Goal: Task Accomplishment & Management: Manage account settings

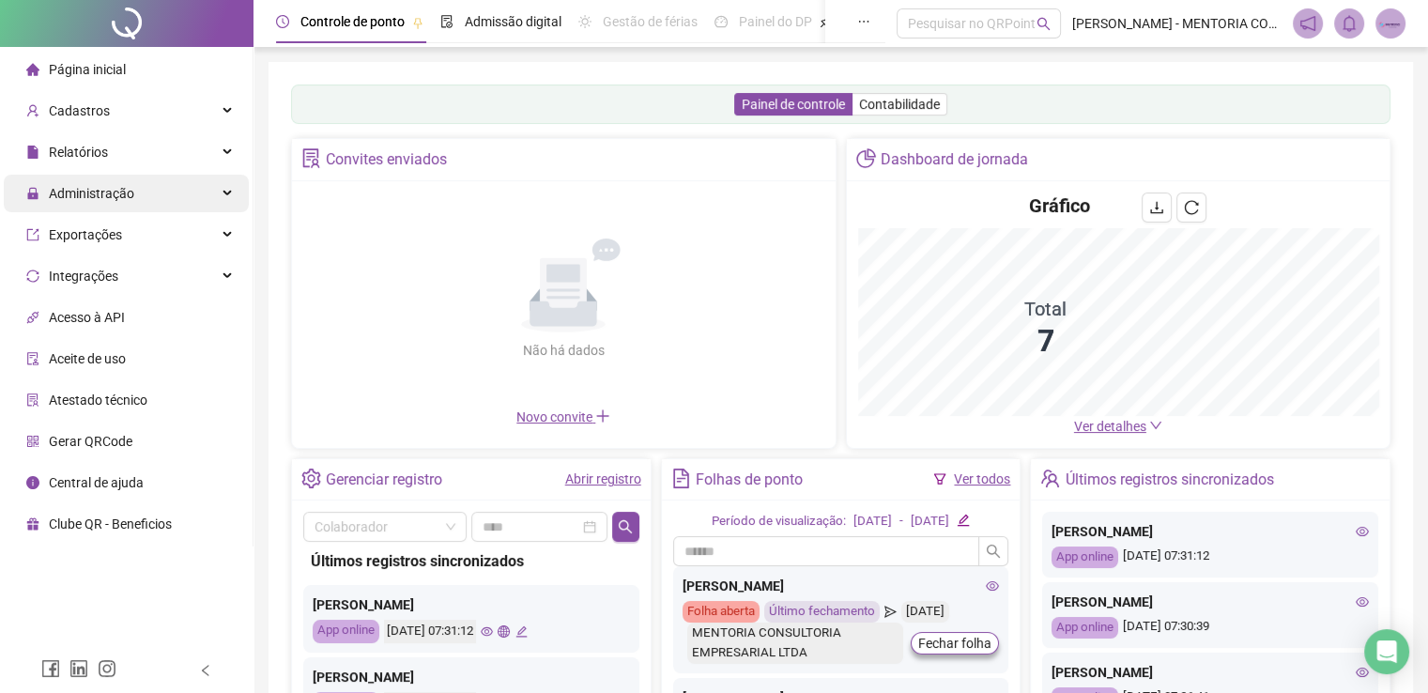
click at [94, 197] on span "Administração" at bounding box center [91, 193] width 85 height 15
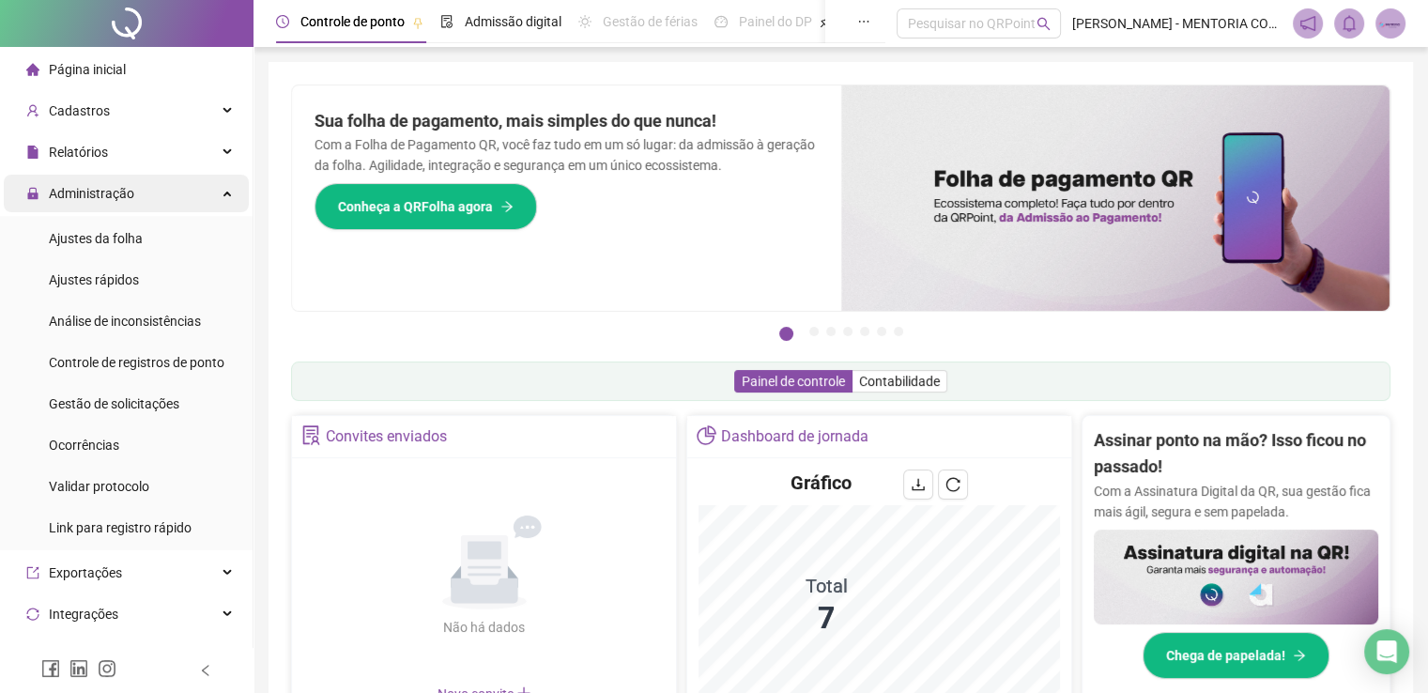
click at [117, 193] on span "Administração" at bounding box center [91, 193] width 85 height 15
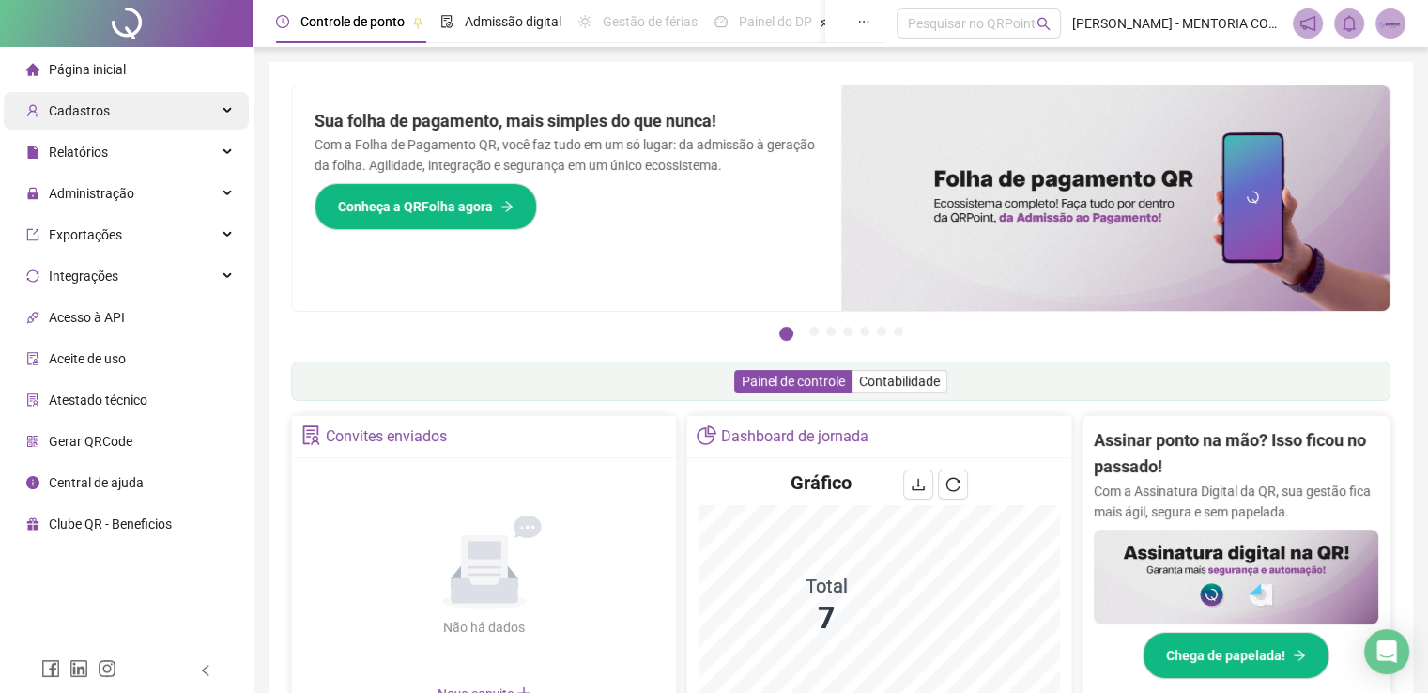
click at [82, 107] on span "Cadastros" at bounding box center [79, 110] width 61 height 15
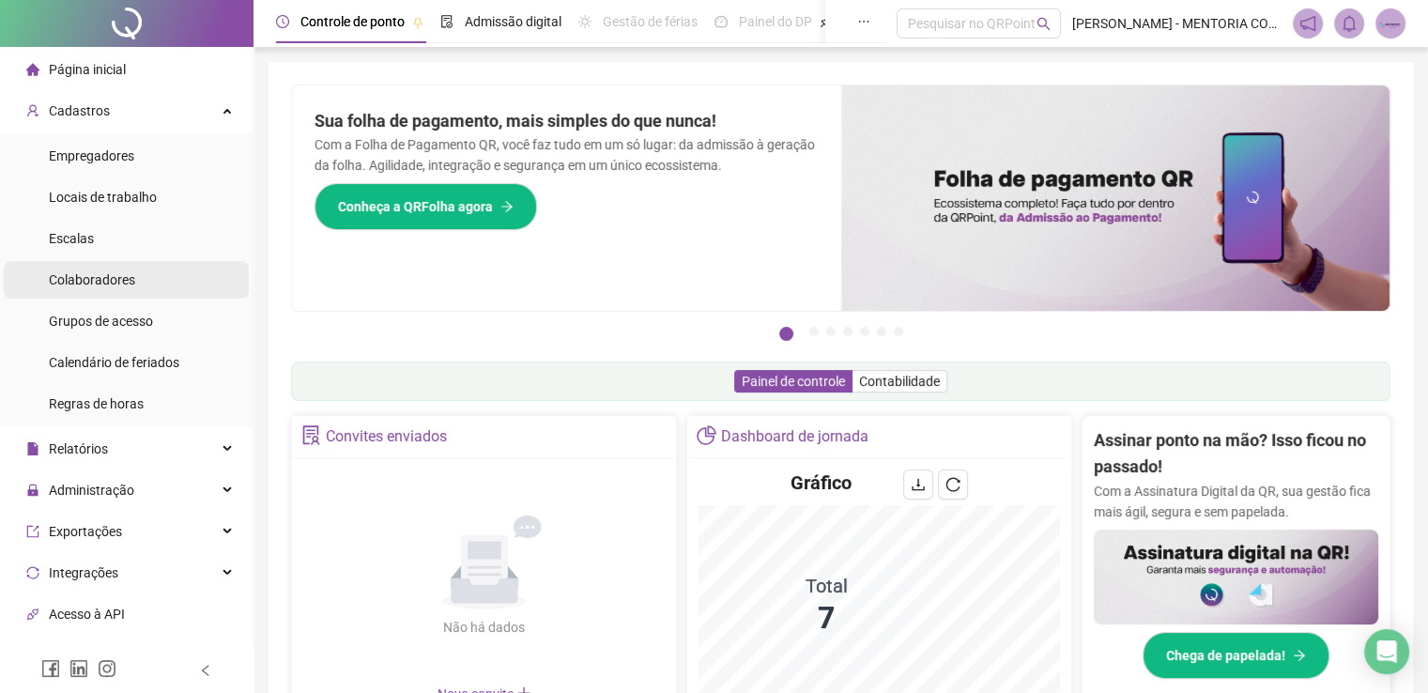
click at [95, 278] on span "Colaboradores" at bounding box center [92, 279] width 86 height 15
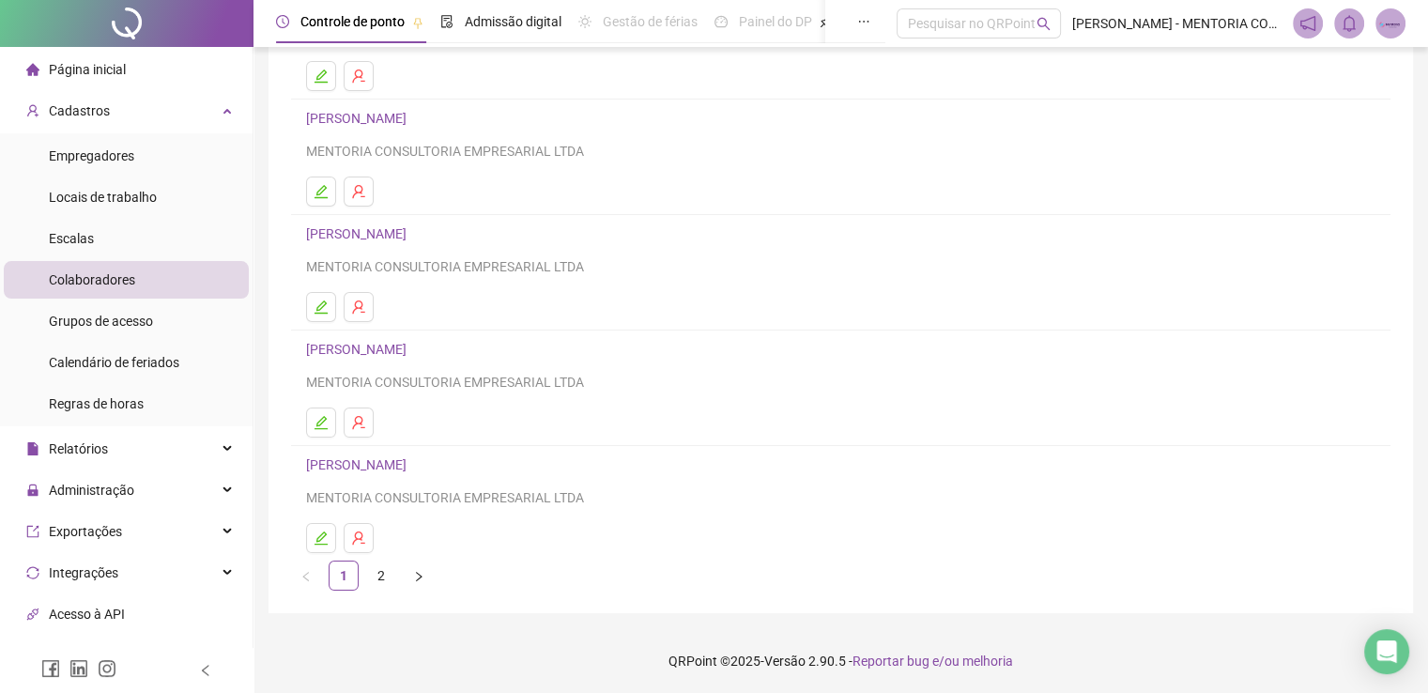
scroll to position [214, 0]
click at [379, 570] on link "2" at bounding box center [381, 576] width 28 height 28
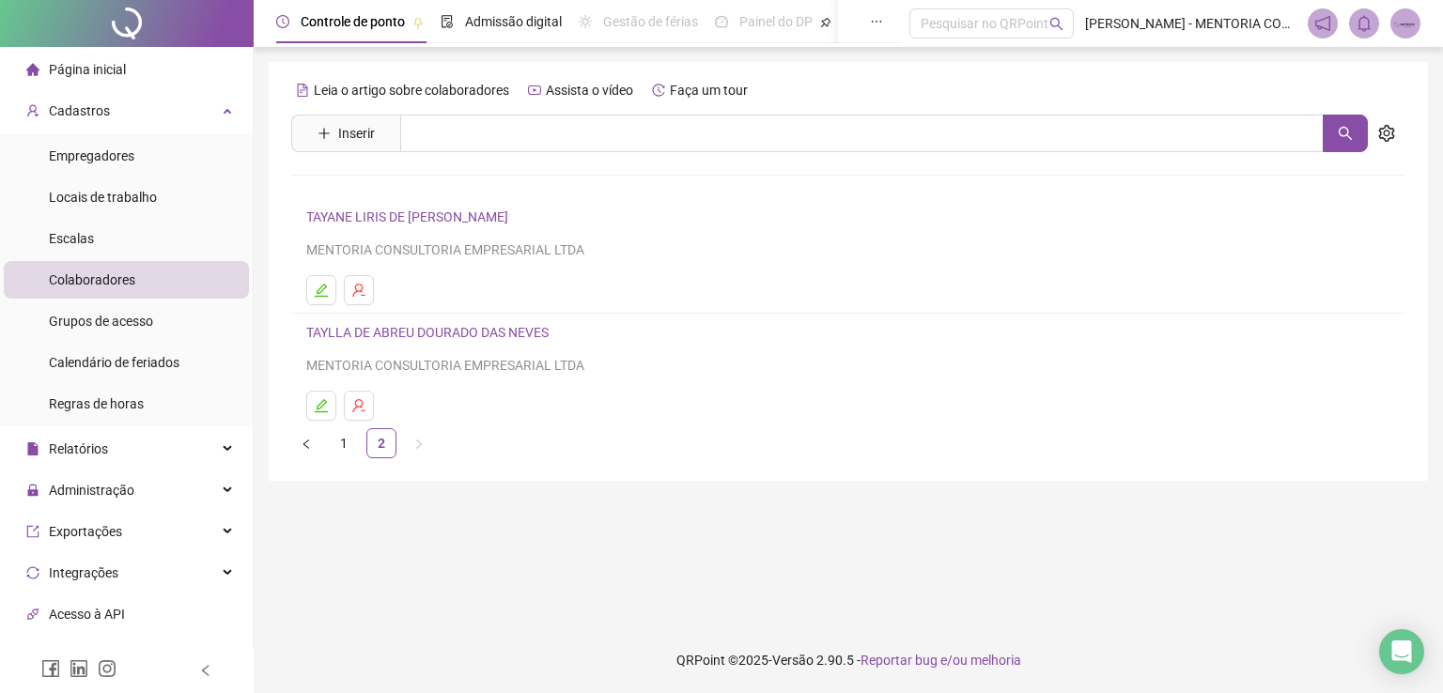
click at [412, 331] on link "TAYLLA DE ABREU DOURADO DAS NEVES" at bounding box center [430, 332] width 248 height 15
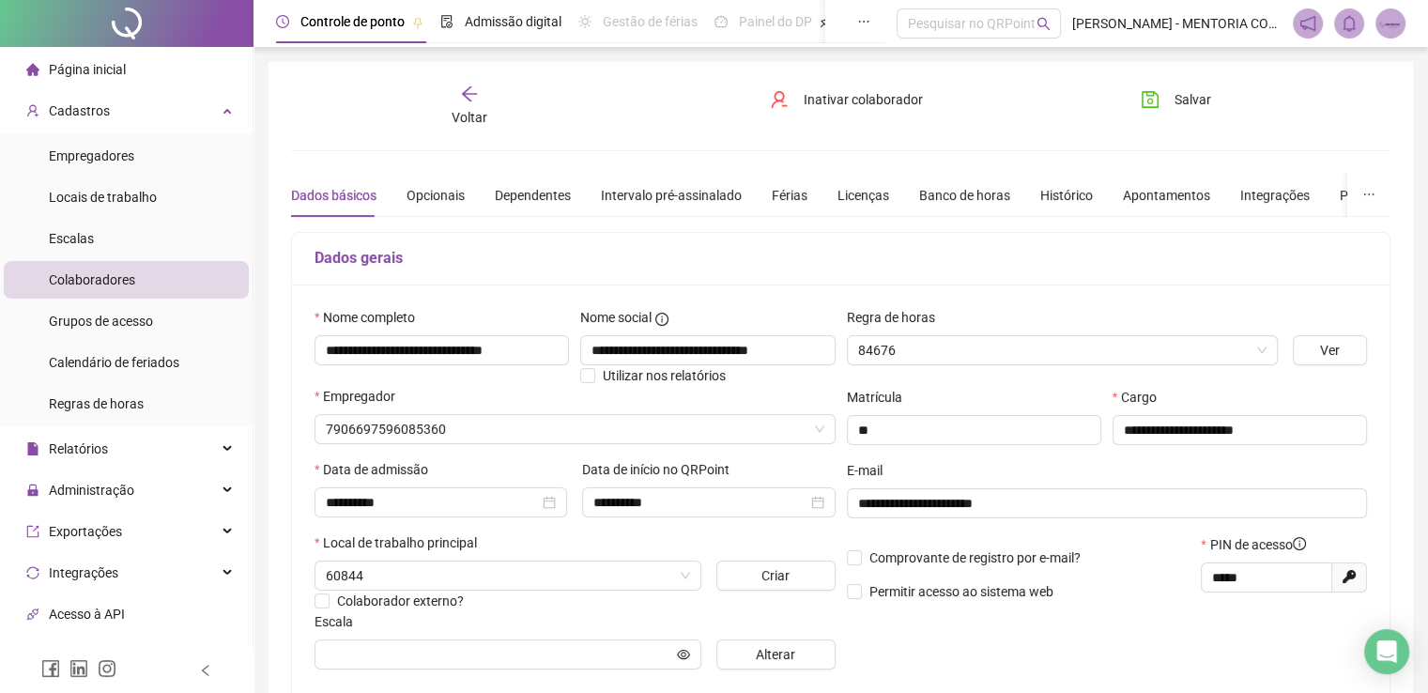
type input "**********"
click at [818, 105] on span "Inativar colaborador" at bounding box center [863, 99] width 119 height 21
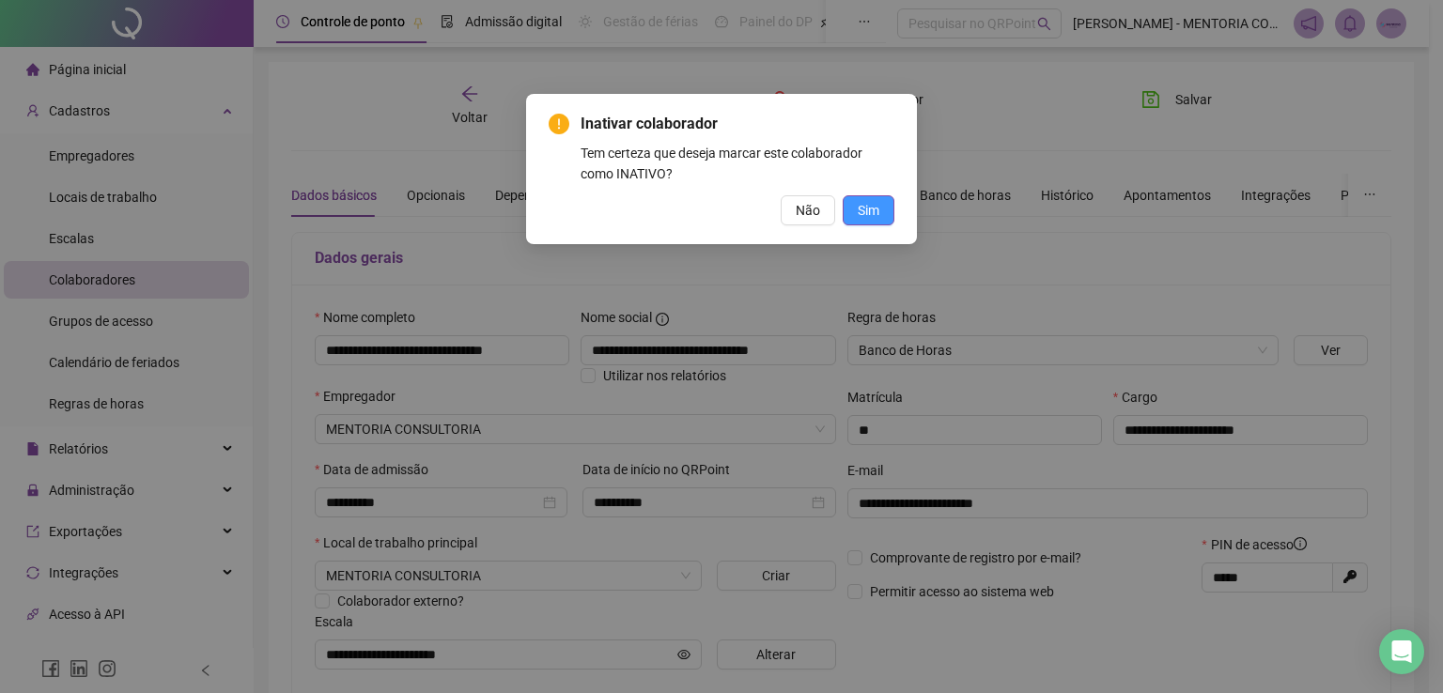
click at [866, 216] on span "Sim" at bounding box center [868, 210] width 22 height 21
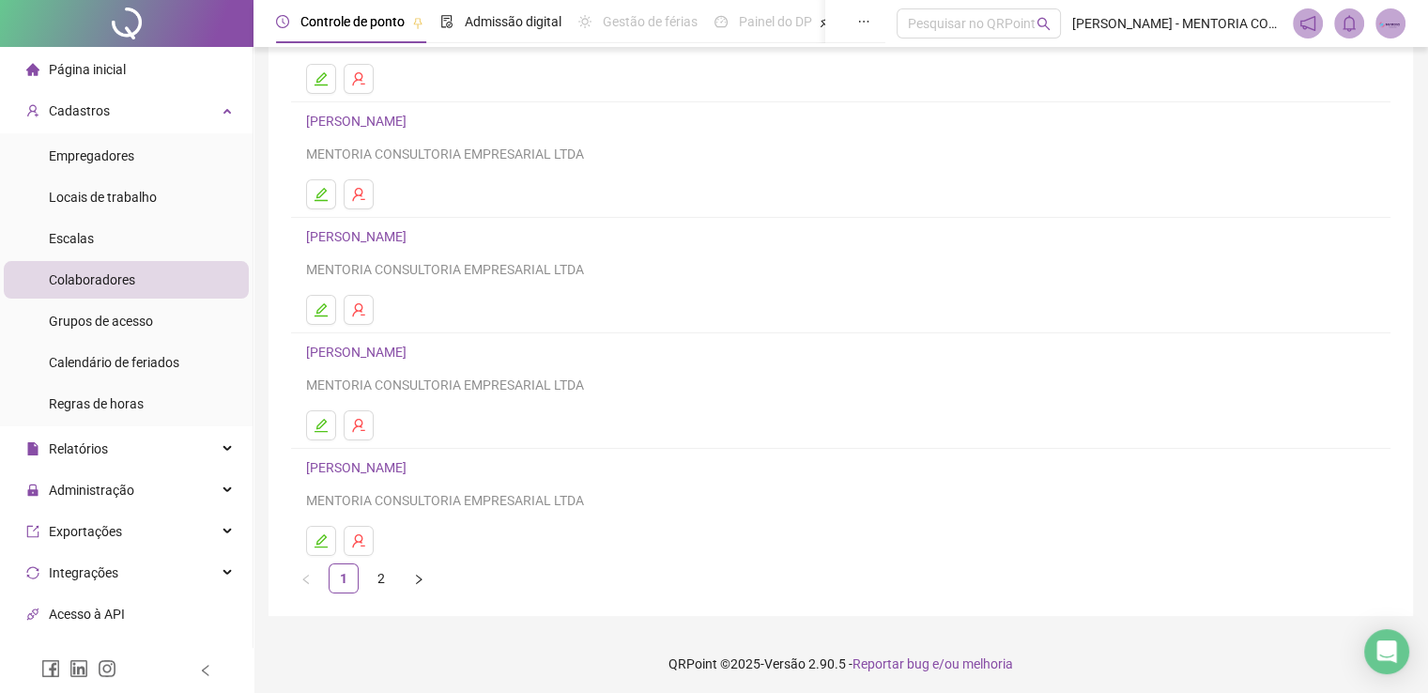
scroll to position [214, 0]
click at [124, 114] on div "Cadastros" at bounding box center [126, 111] width 245 height 38
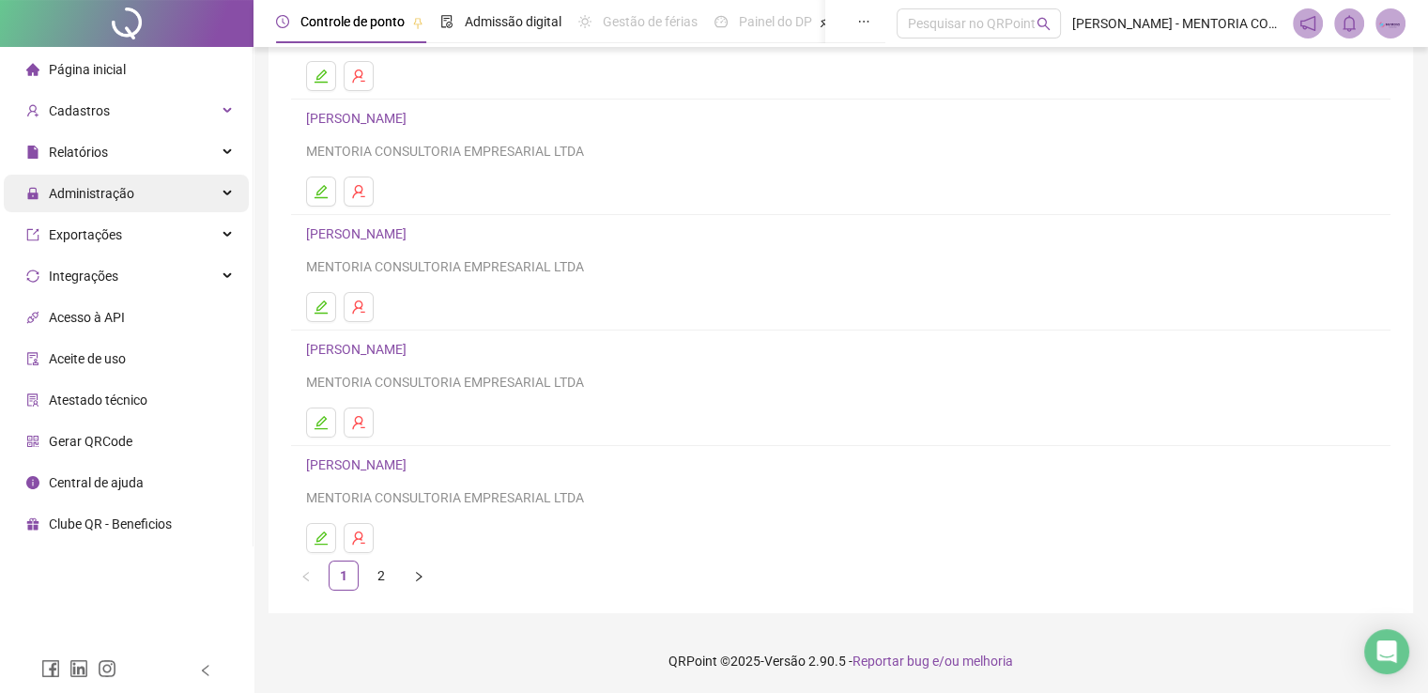
click at [118, 186] on span "Administração" at bounding box center [91, 193] width 85 height 15
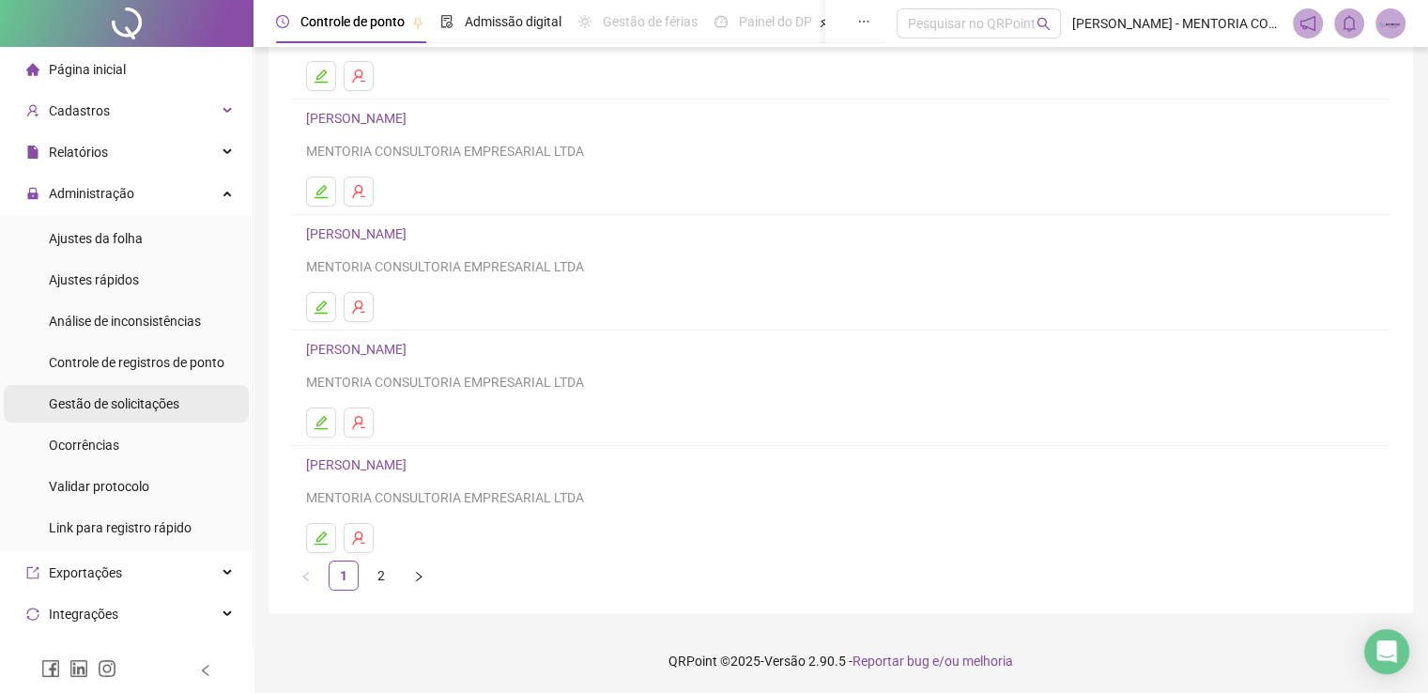
click at [126, 406] on span "Gestão de solicitações" at bounding box center [114, 403] width 131 height 15
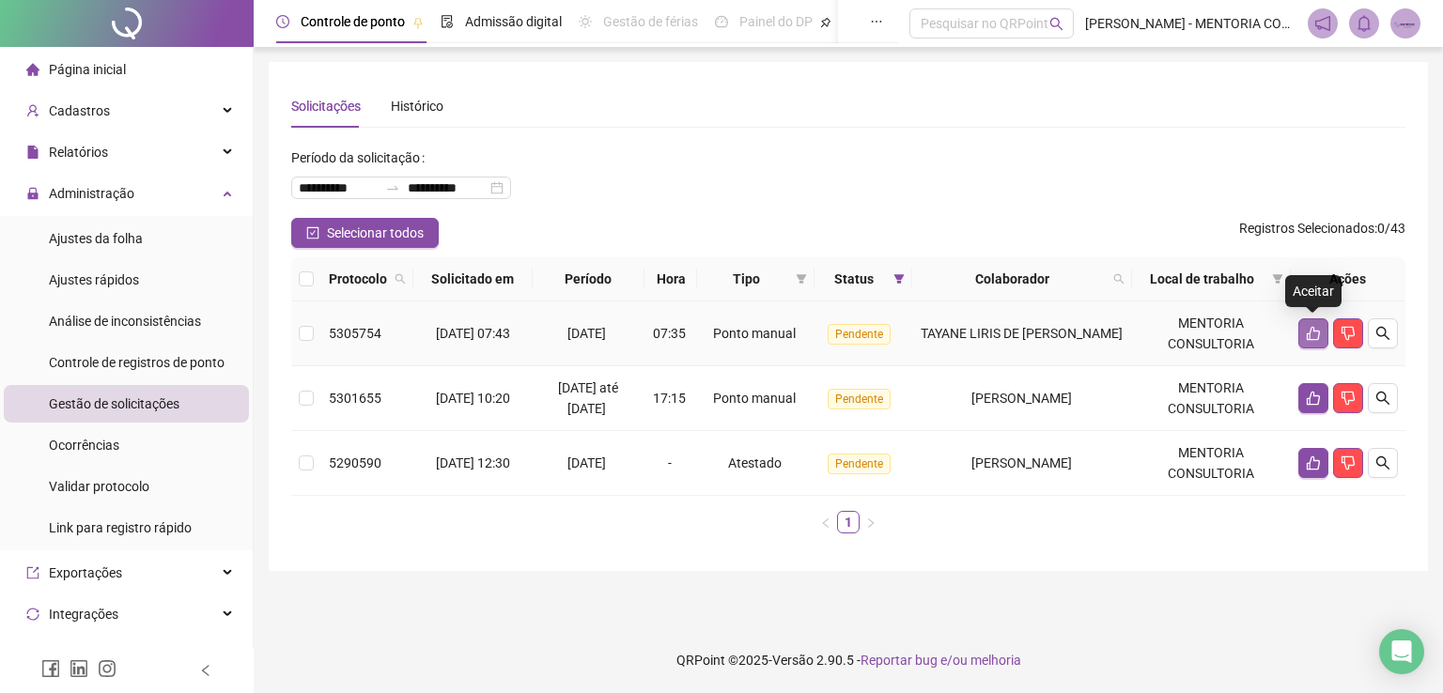
click at [1309, 332] on icon "like" at bounding box center [1312, 334] width 13 height 14
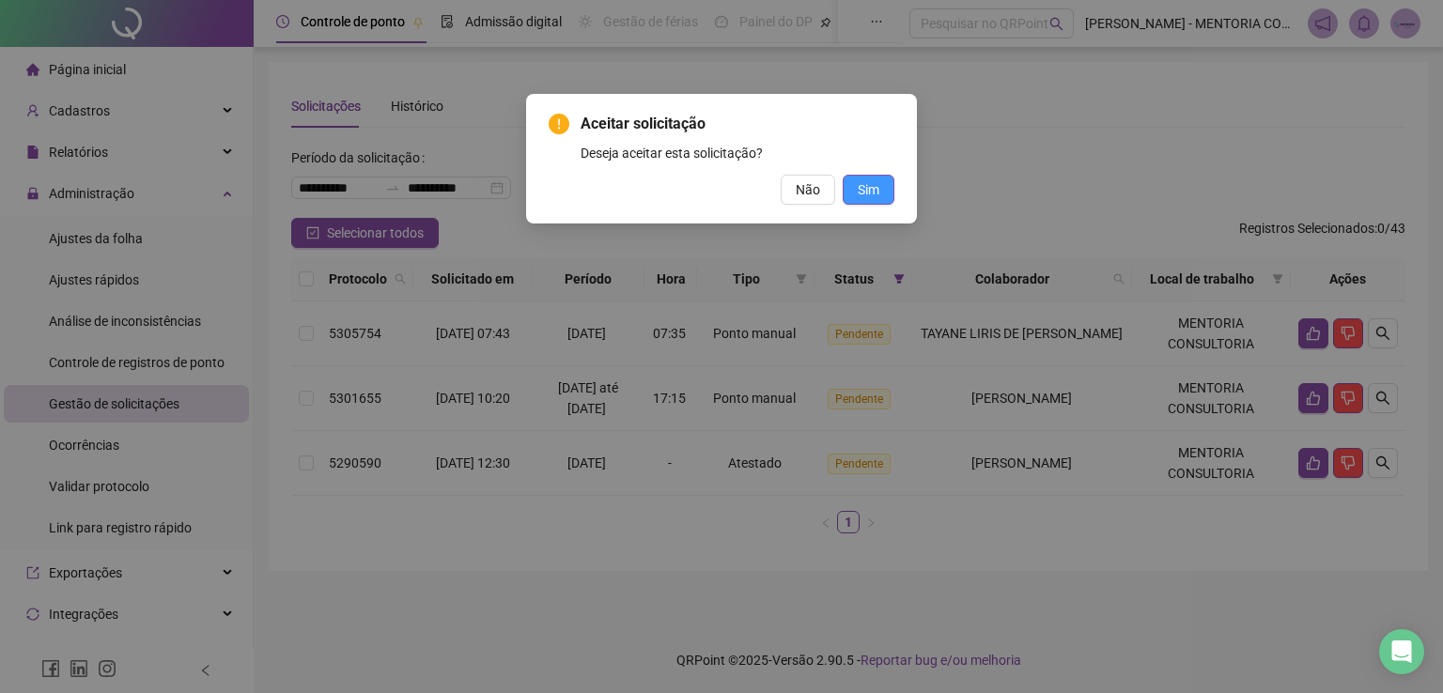
click at [877, 191] on span "Sim" at bounding box center [868, 189] width 22 height 21
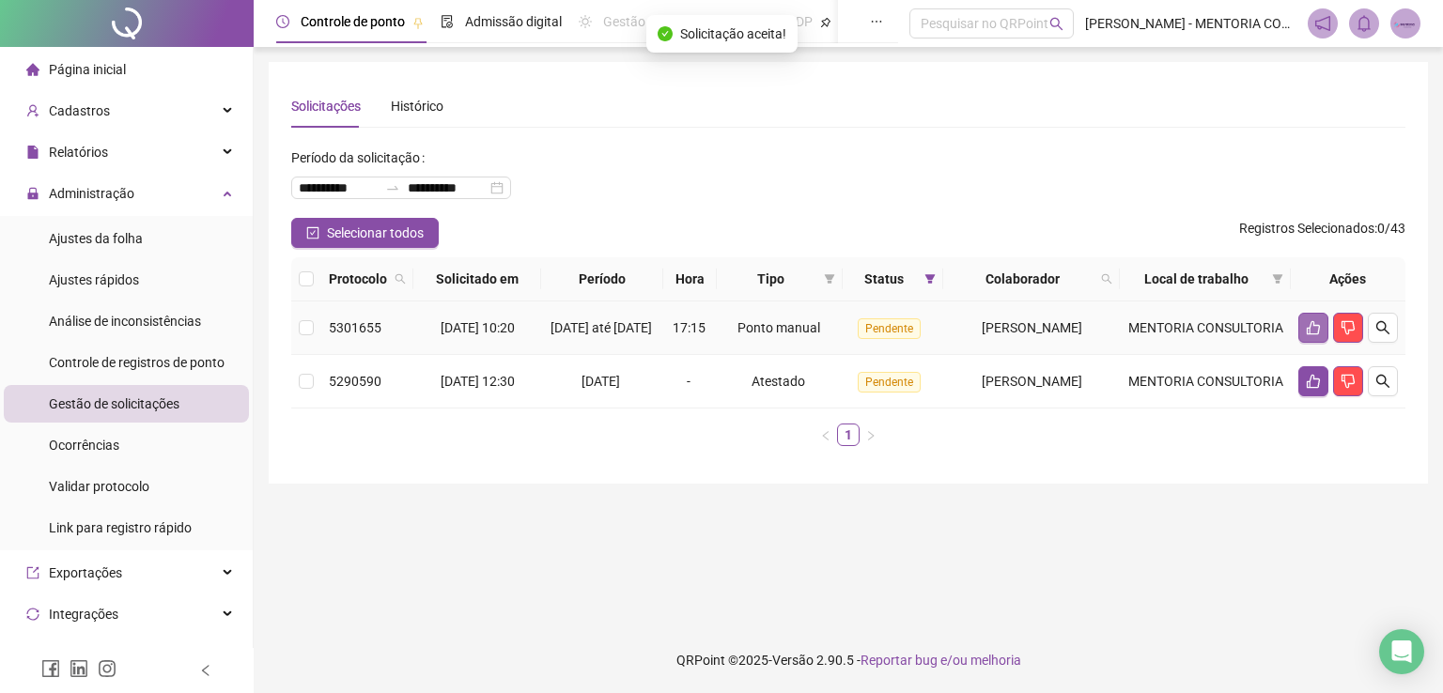
click at [1308, 335] on icon "like" at bounding box center [1312, 328] width 13 height 14
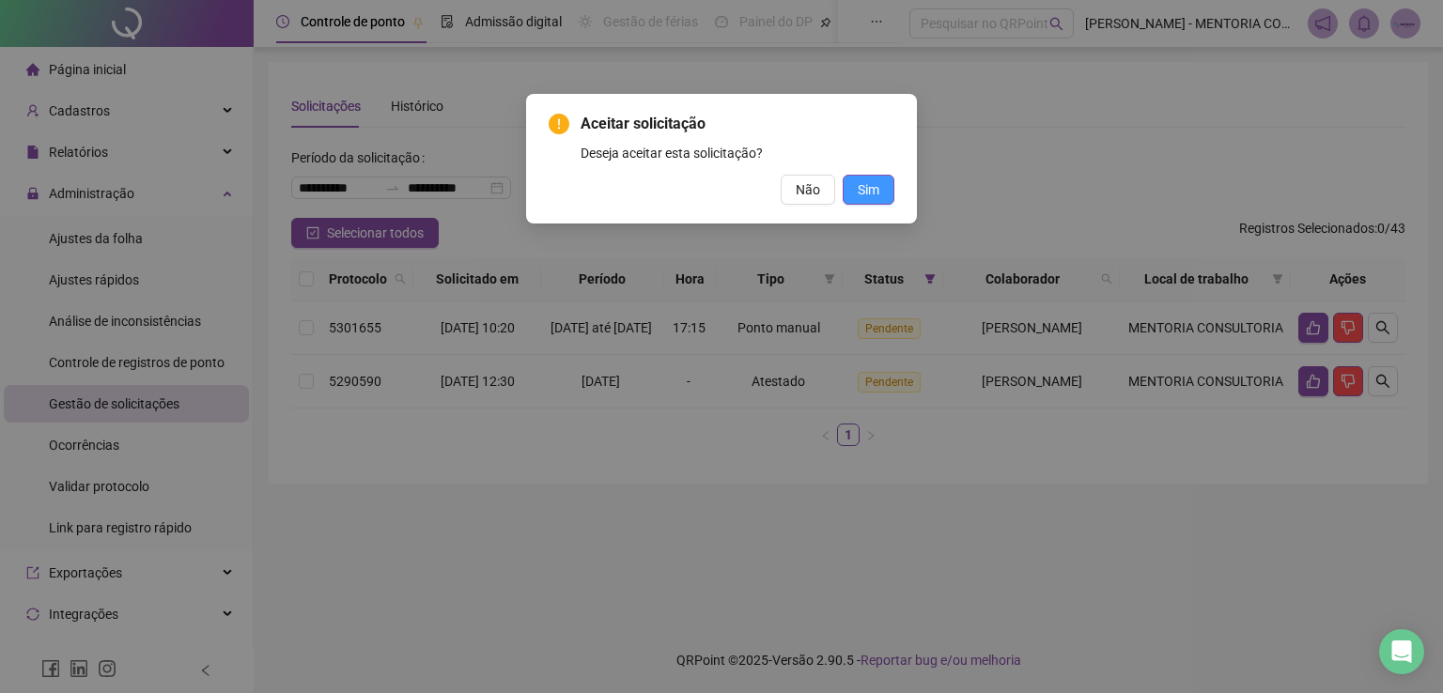
click at [861, 189] on span "Sim" at bounding box center [868, 189] width 22 height 21
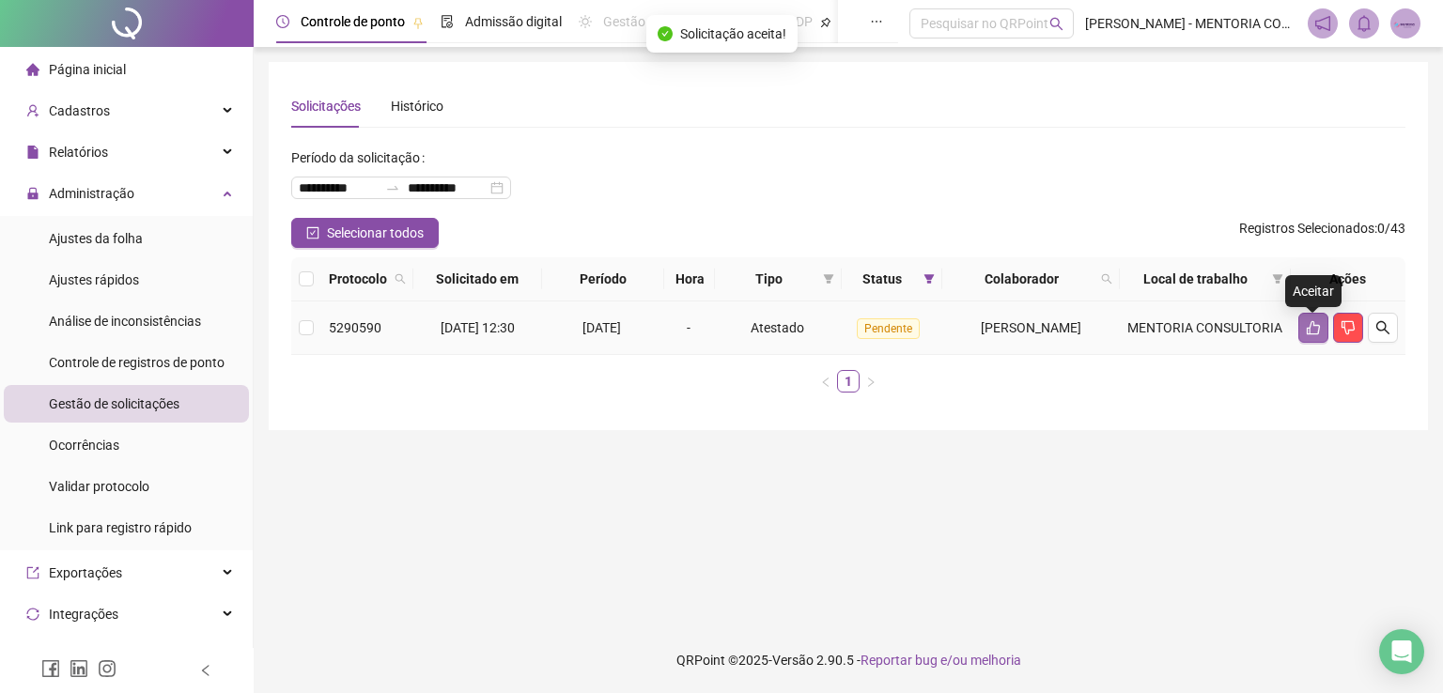
click at [1307, 327] on icon "like" at bounding box center [1312, 327] width 15 height 15
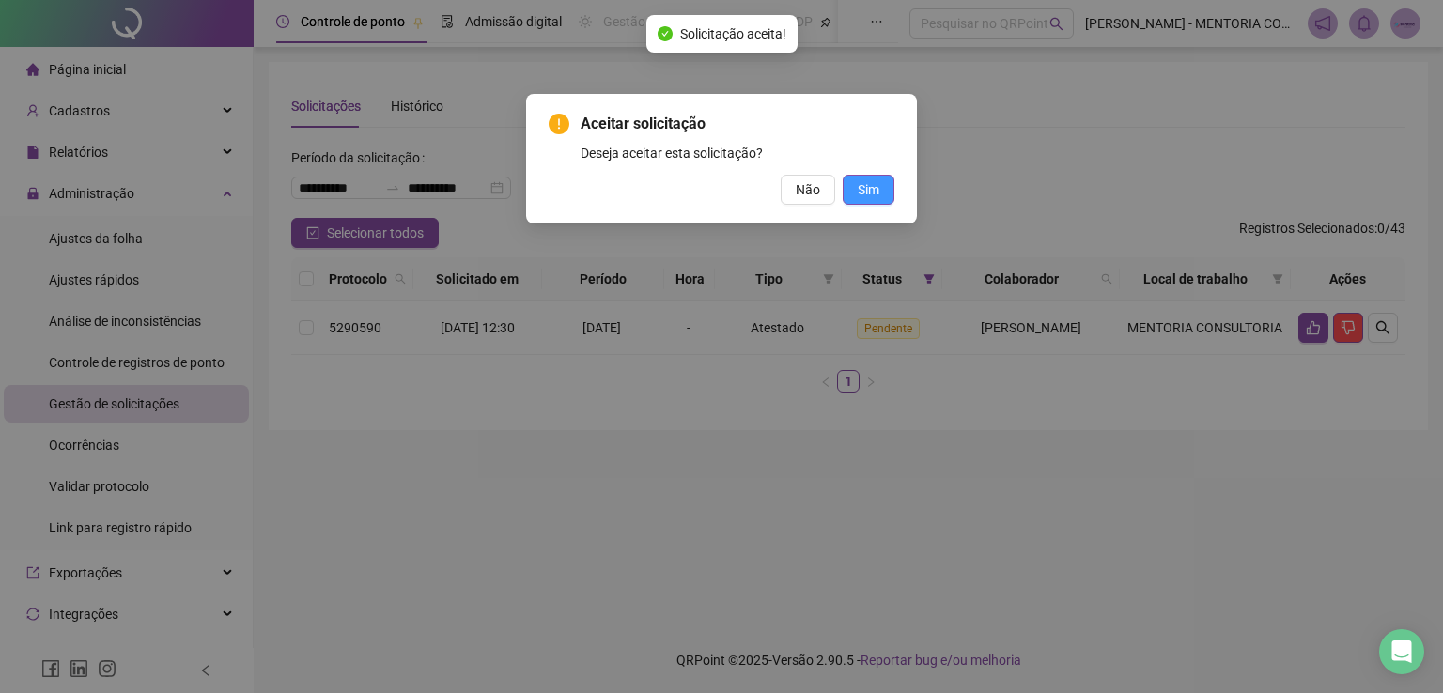
click at [878, 193] on span "Sim" at bounding box center [868, 189] width 22 height 21
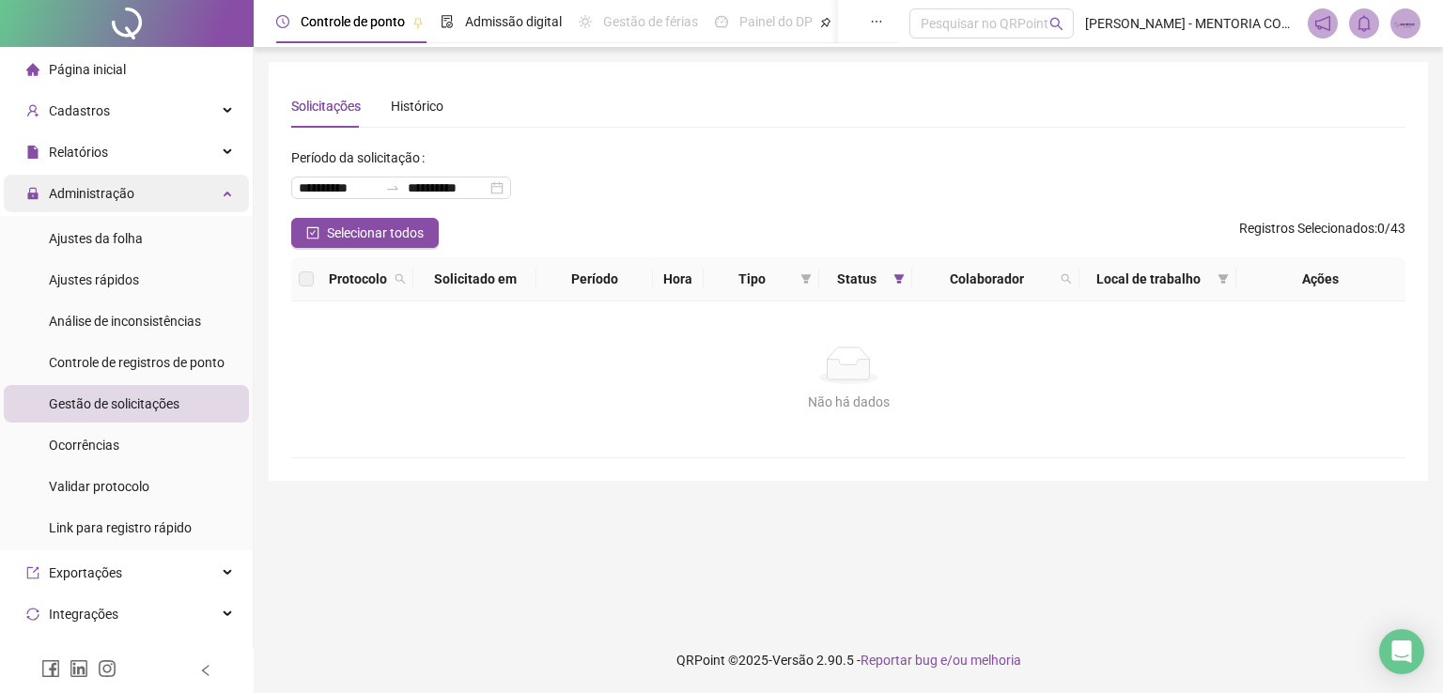
click at [190, 205] on div "Administração" at bounding box center [126, 194] width 245 height 38
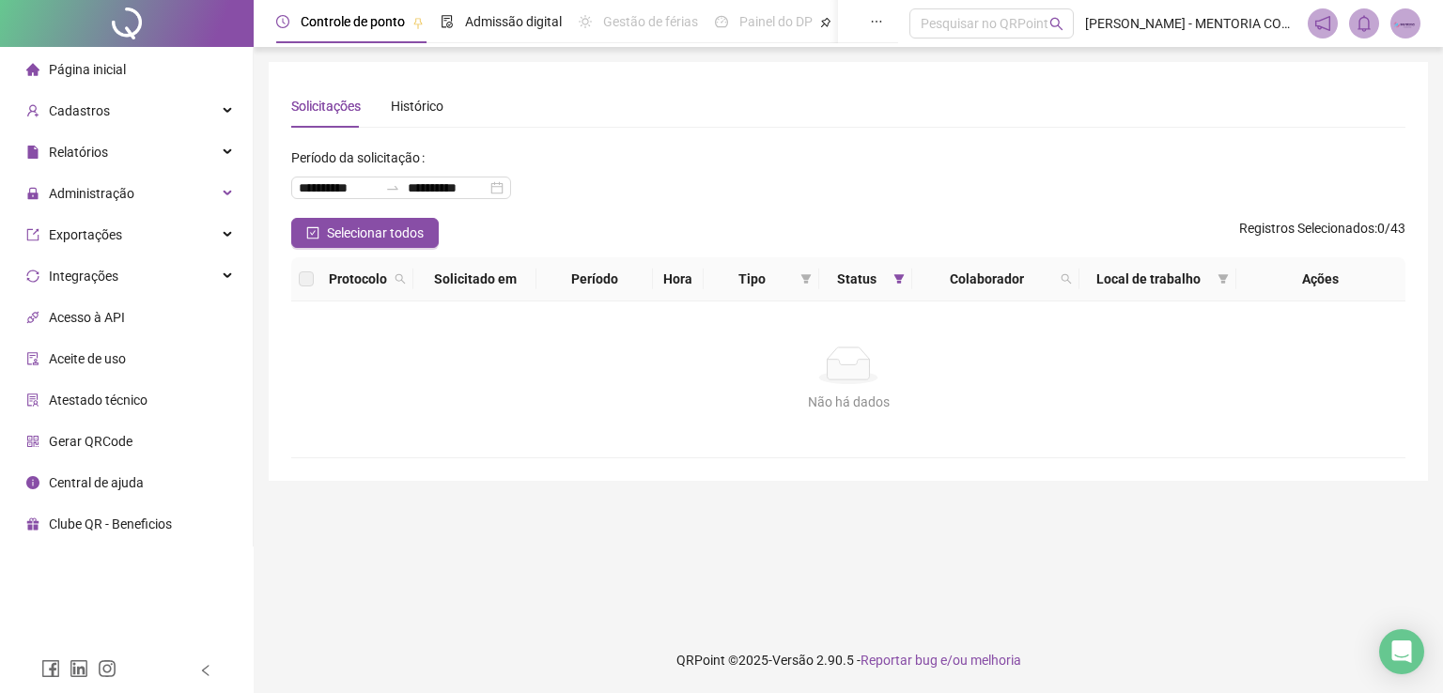
click at [661, 520] on main "**********" at bounding box center [848, 337] width 1159 height 550
